Goal: Navigation & Orientation: Find specific page/section

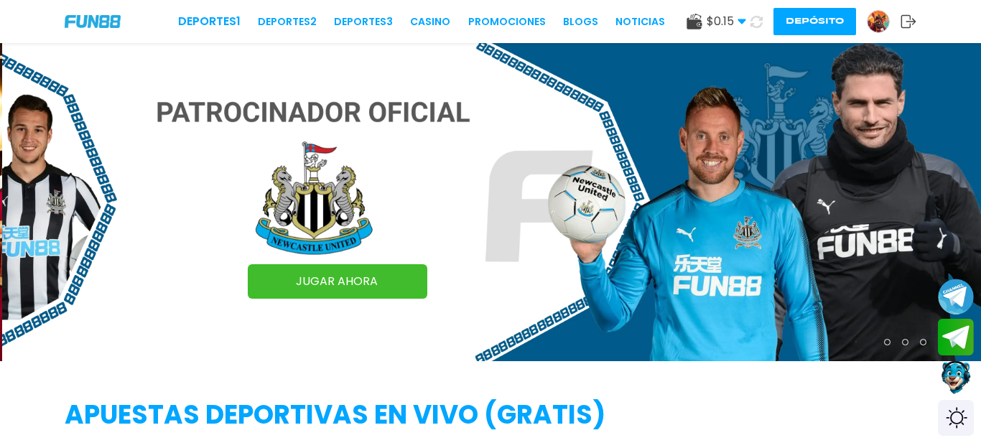
click at [757, 27] on use at bounding box center [756, 21] width 12 height 12
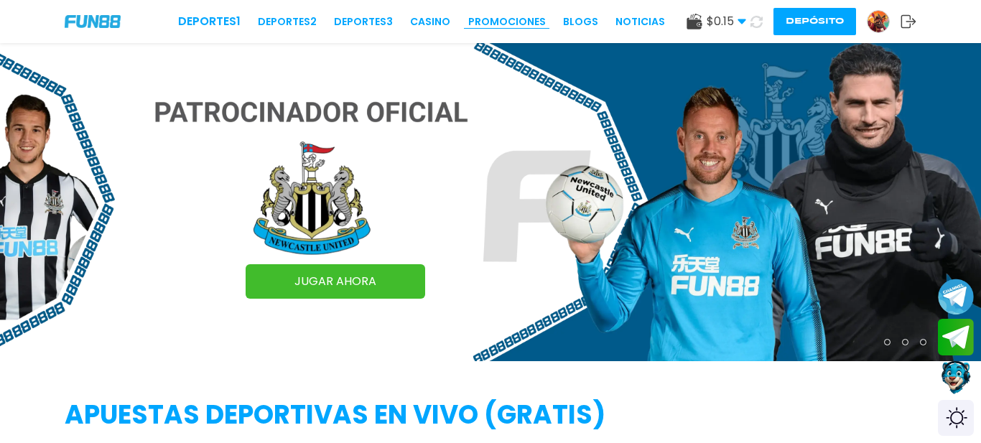
click at [509, 17] on link "Promociones" at bounding box center [507, 21] width 78 height 15
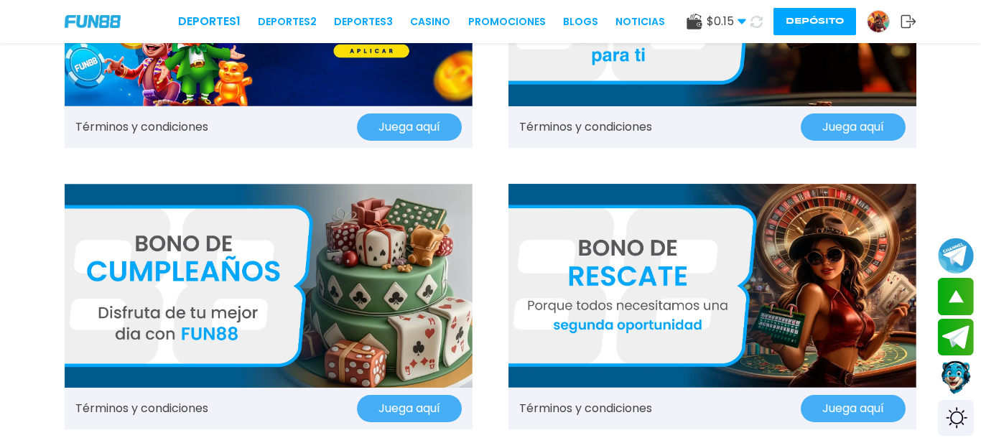
scroll to position [1306, 0]
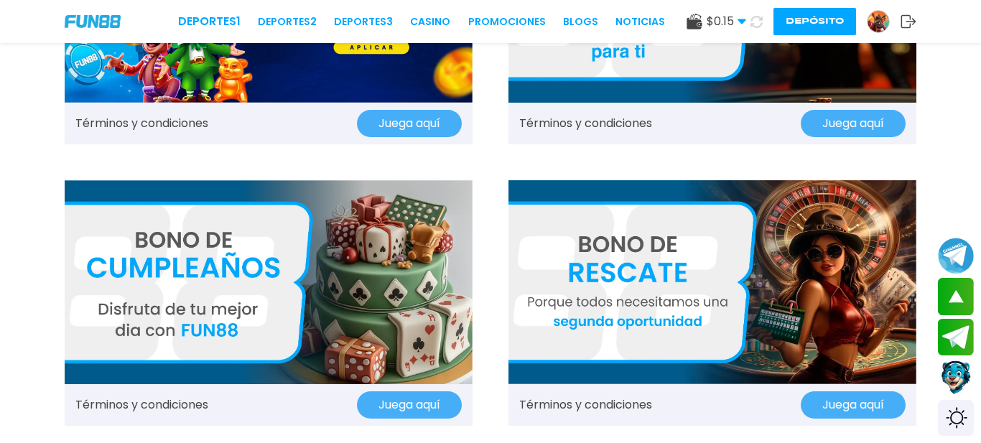
click at [402, 116] on button "Juega aquí" at bounding box center [409, 123] width 105 height 27
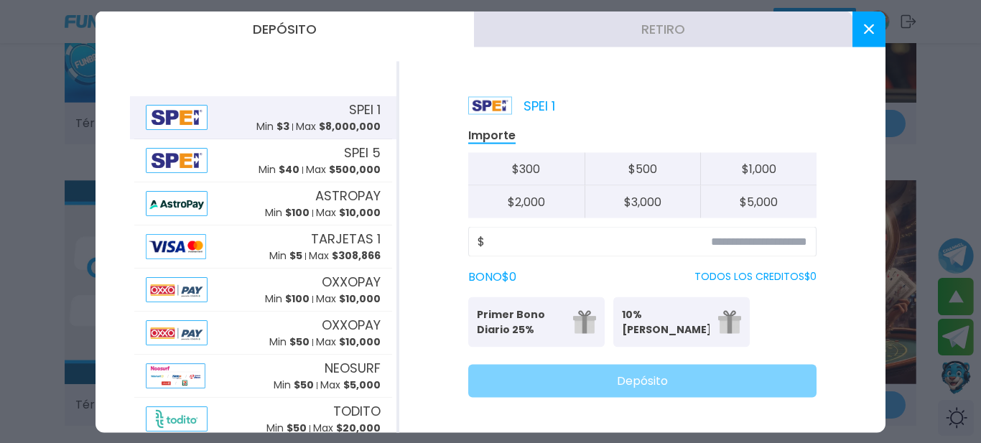
click at [873, 30] on icon at bounding box center [869, 29] width 10 height 10
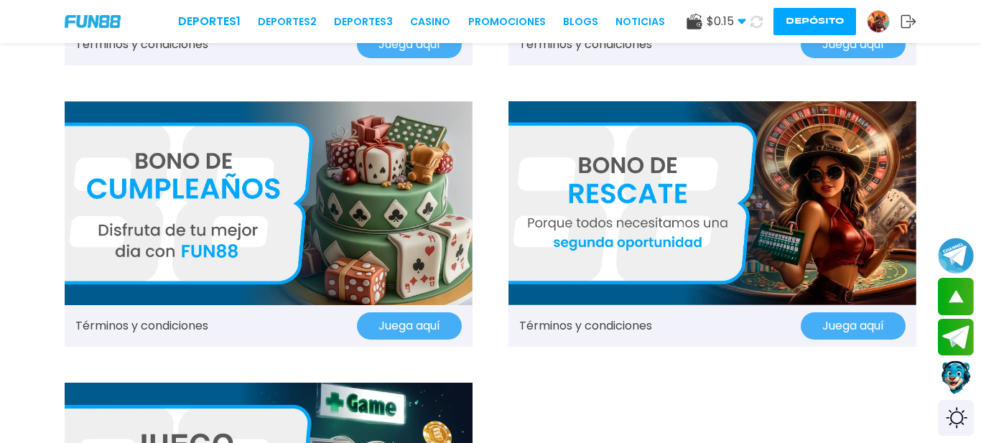
scroll to position [1385, 0]
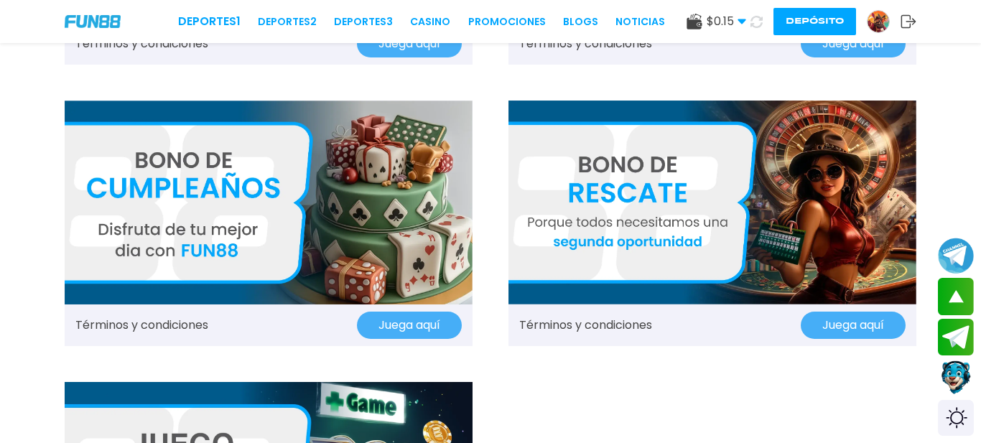
click at [836, 316] on button "Juega aquí" at bounding box center [852, 325] width 105 height 27
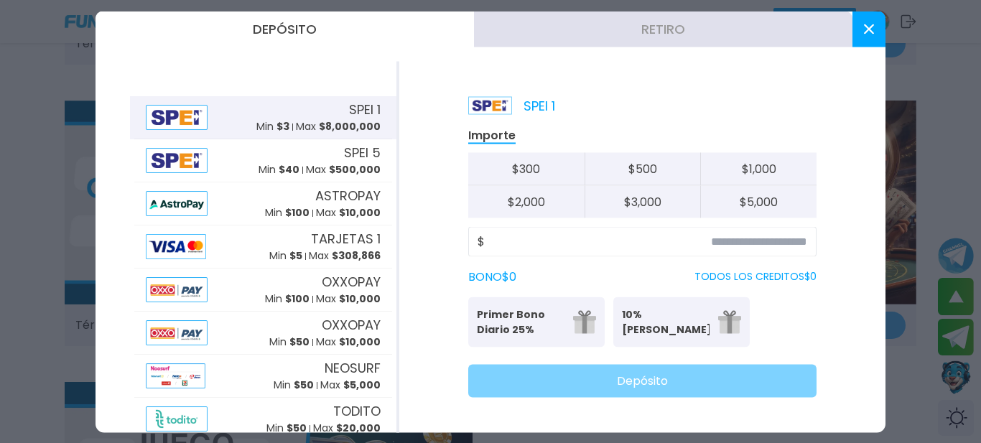
click at [860, 22] on button at bounding box center [868, 29] width 33 height 36
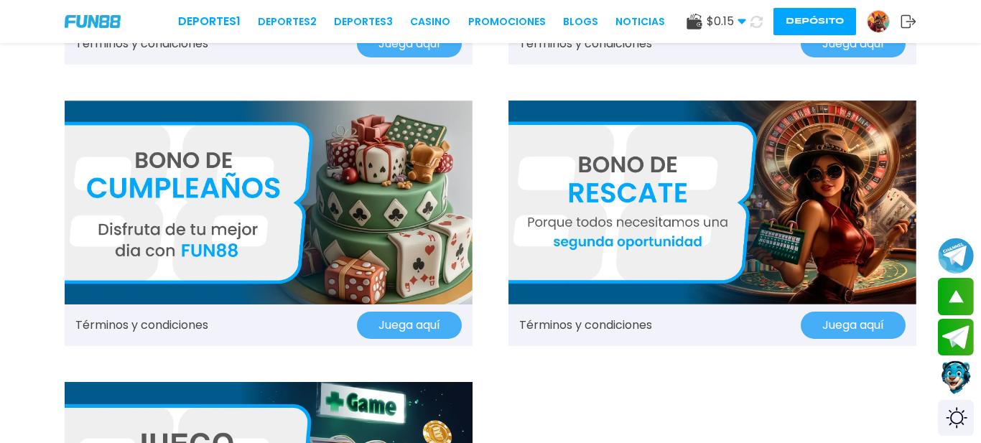
scroll to position [1589, 0]
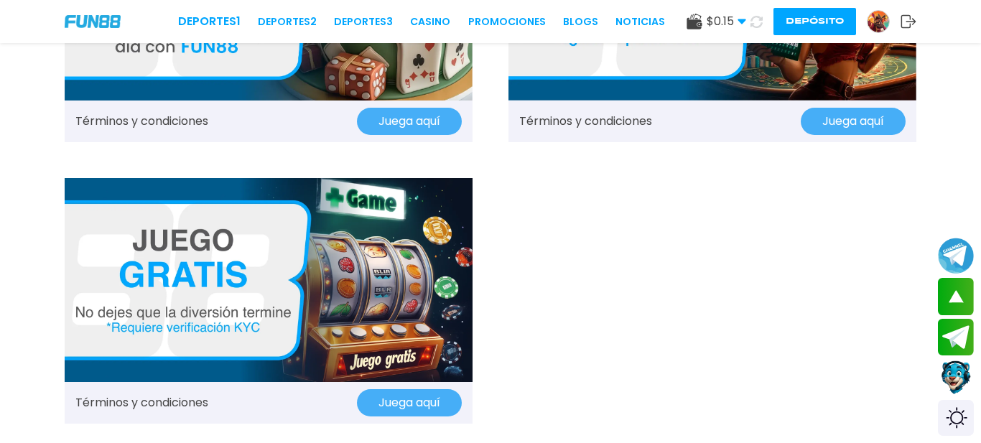
click at [375, 400] on button "Juega aquí" at bounding box center [409, 402] width 105 height 27
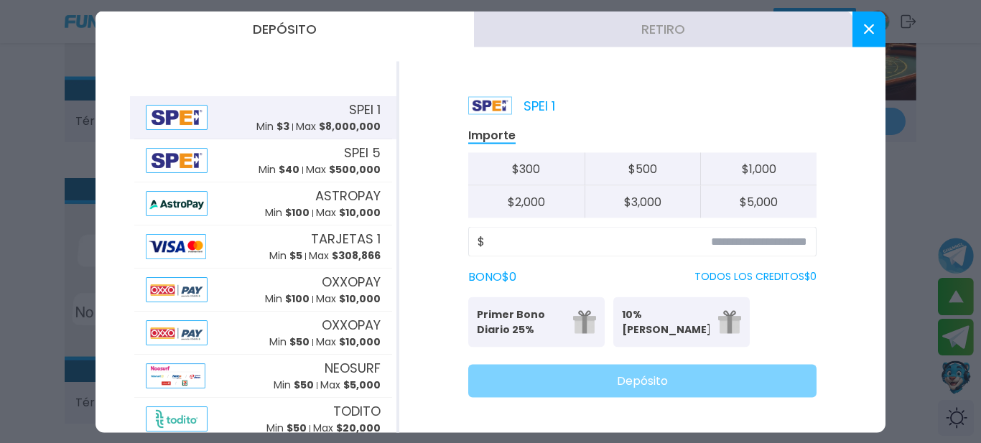
click at [869, 30] on use at bounding box center [869, 29] width 10 height 10
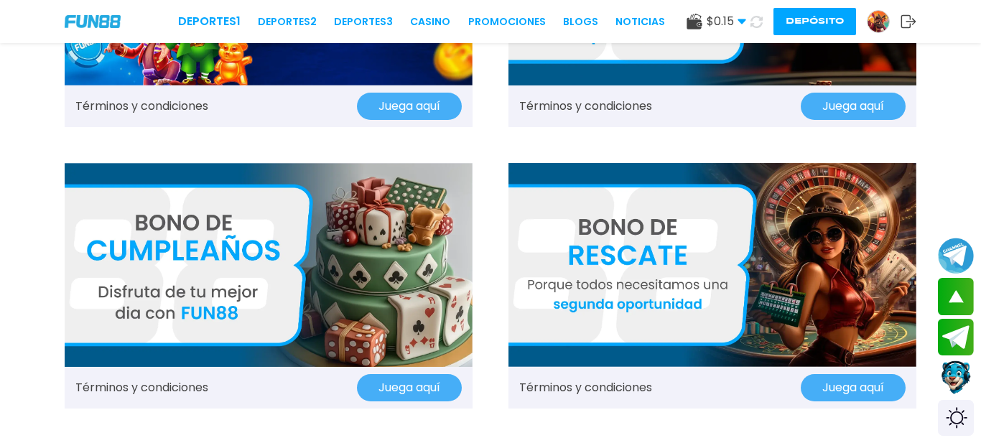
scroll to position [898, 0]
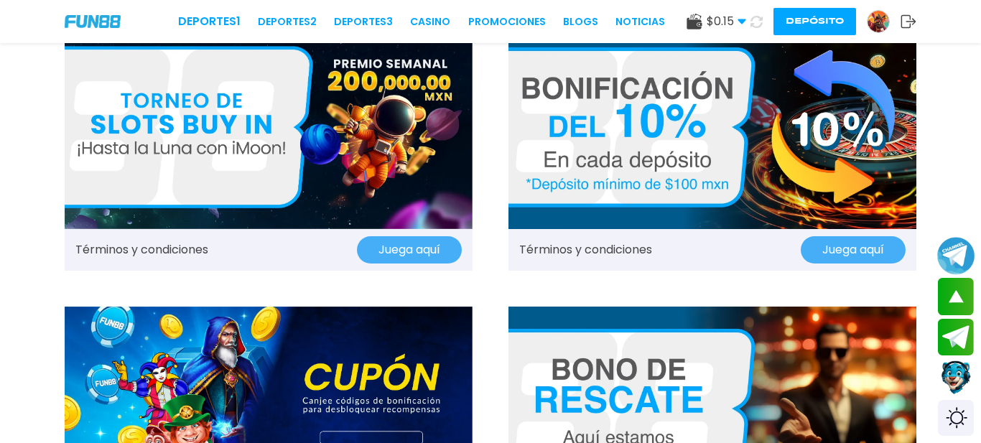
click at [955, 256] on button "Join telegram channel" at bounding box center [956, 255] width 38 height 39
